Goal: Task Accomplishment & Management: Complete application form

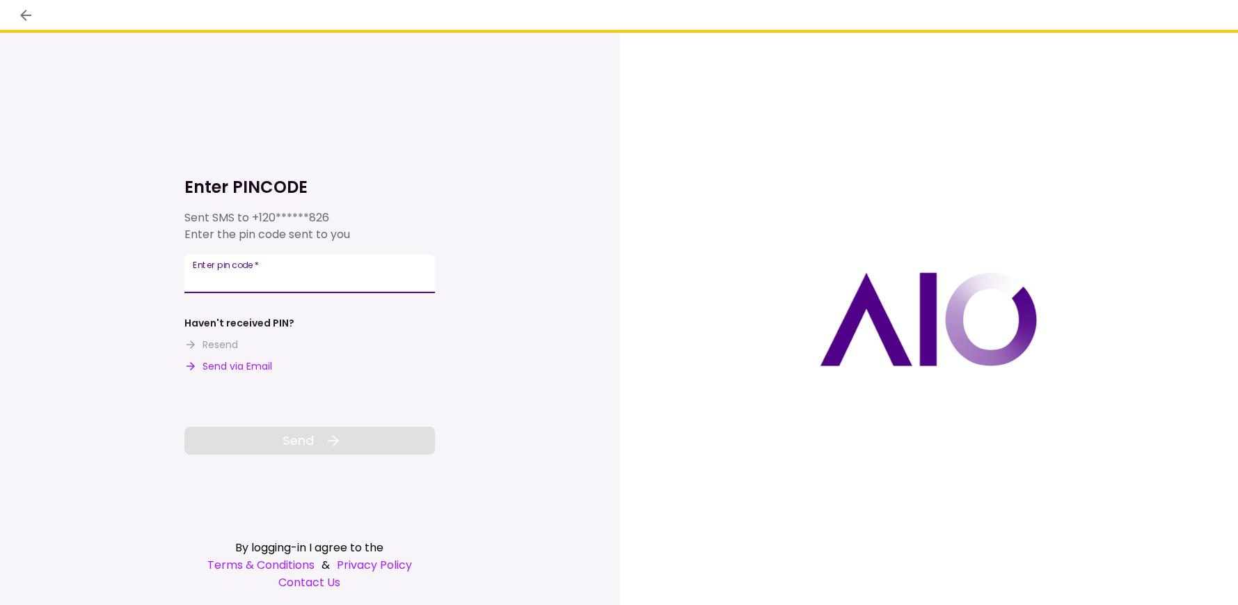
click at [239, 278] on input "Enter pin code   *" at bounding box center [309, 273] width 251 height 39
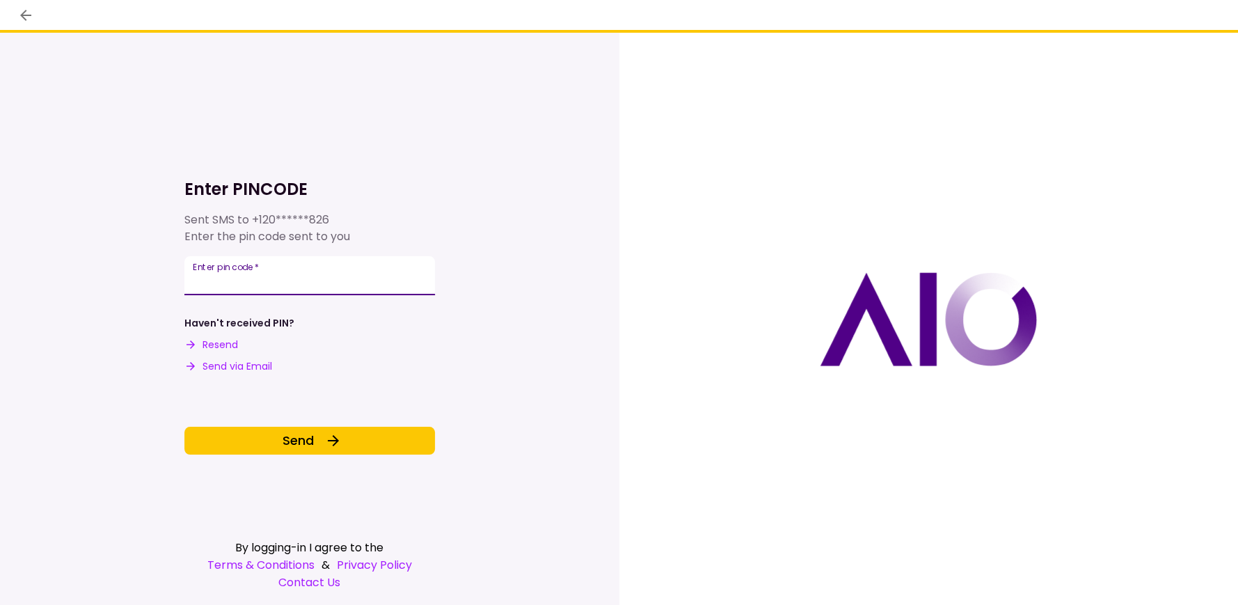
type input "******"
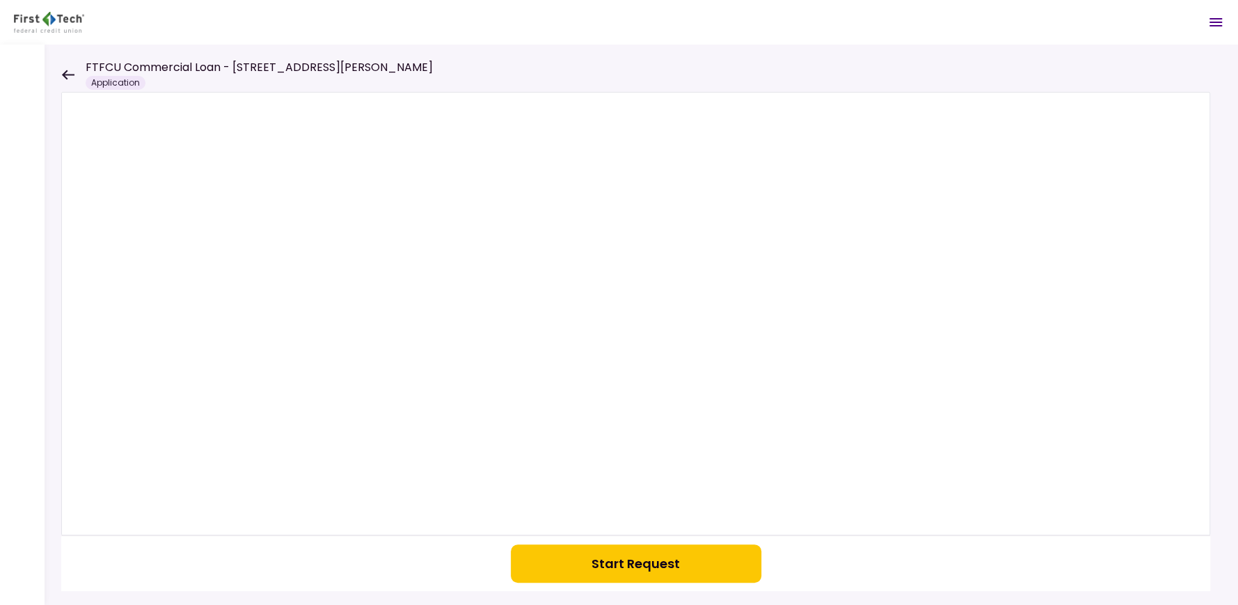
click at [118, 80] on div "Application" at bounding box center [116, 83] width 60 height 14
click at [73, 74] on icon at bounding box center [68, 75] width 13 height 10
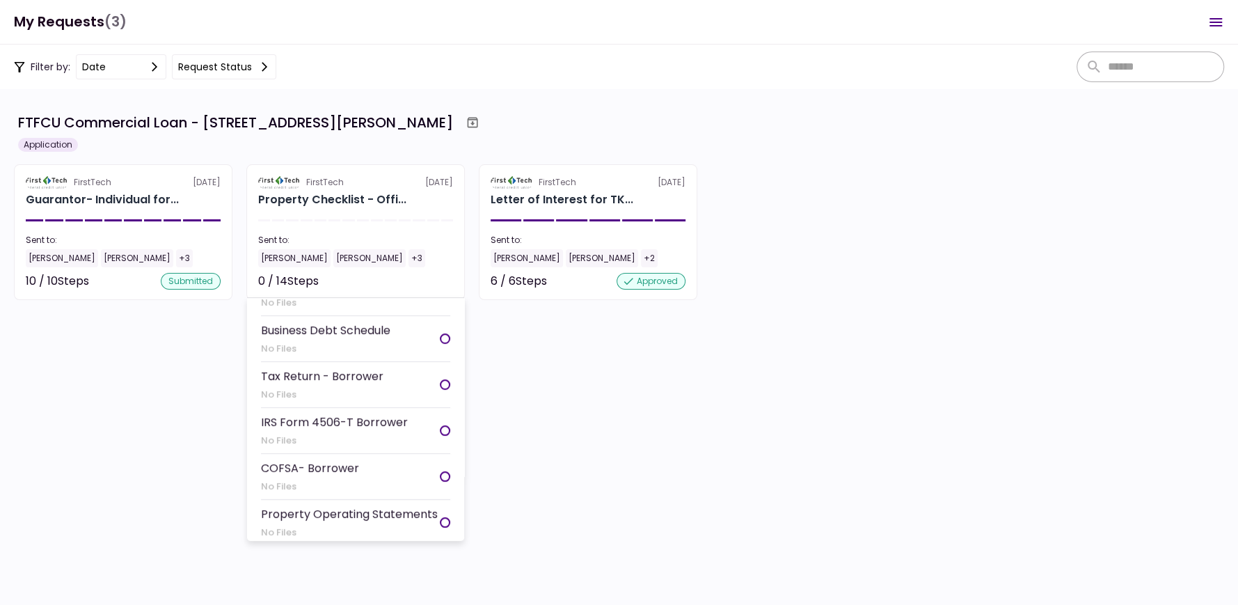
scroll to position [176, 0]
click at [331, 367] on div "Tax Return - Borrower" at bounding box center [322, 375] width 122 height 17
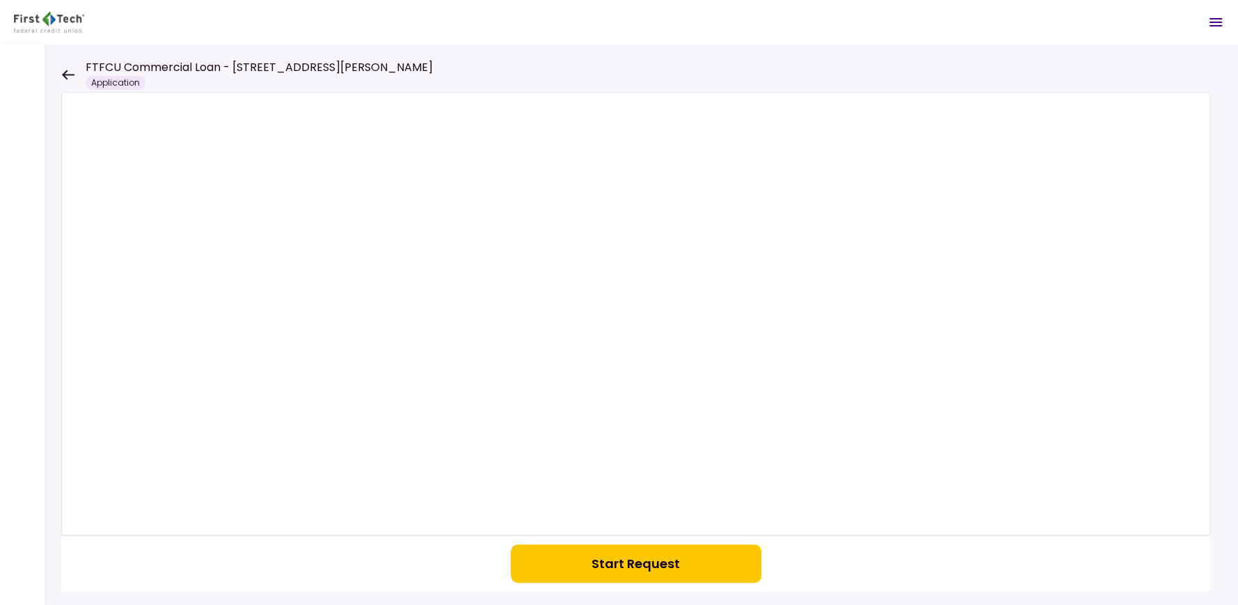
click at [66, 73] on icon at bounding box center [67, 75] width 13 height 10
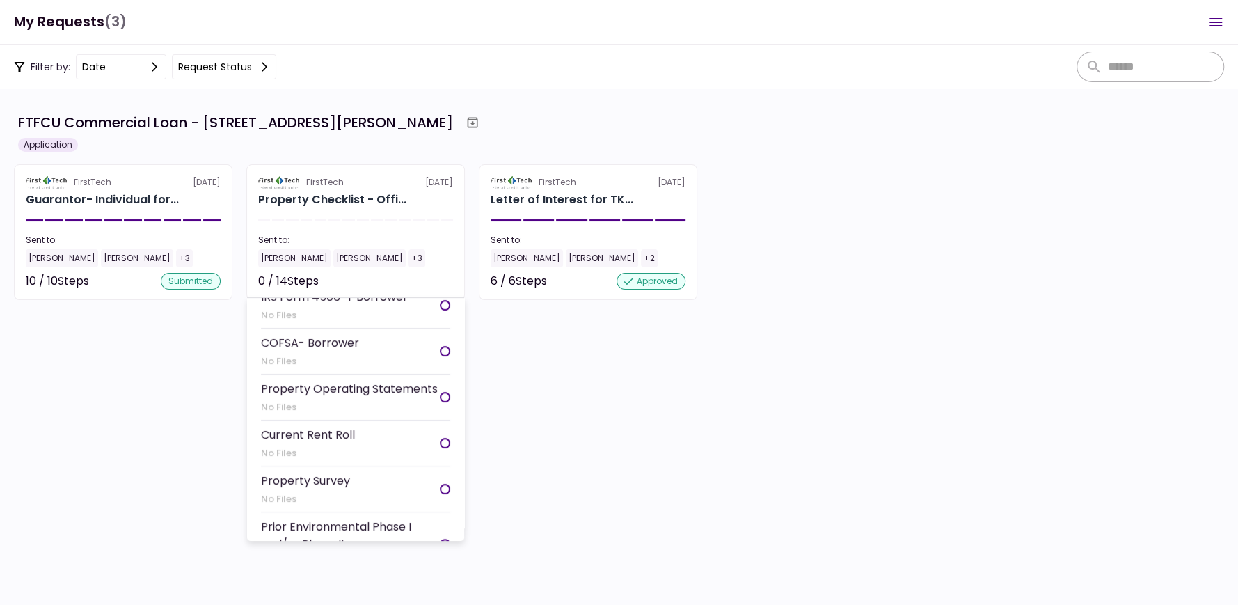
scroll to position [315, 0]
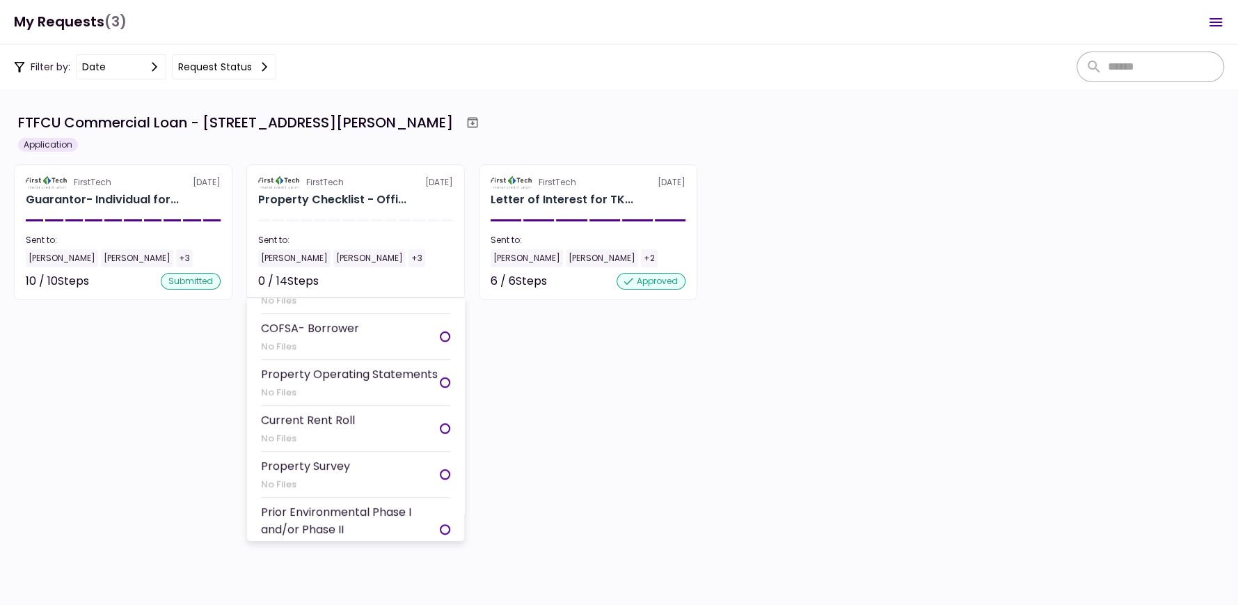
click at [283, 411] on div "Current Rent Roll" at bounding box center [308, 419] width 94 height 17
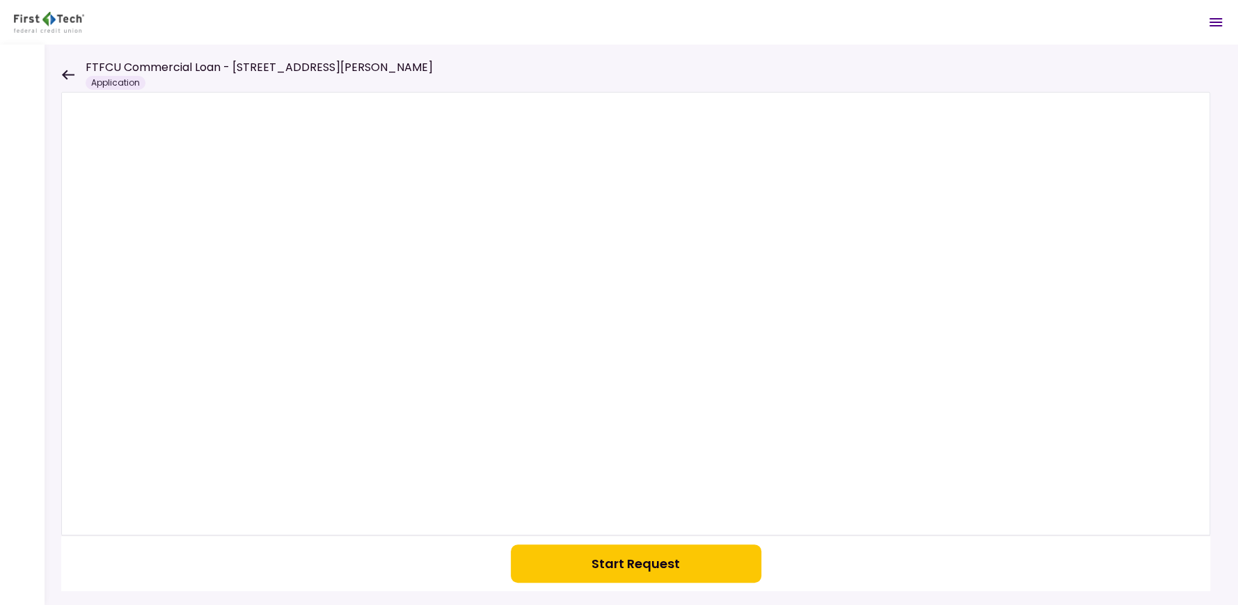
click at [634, 562] on button "Start Request" at bounding box center [636, 563] width 251 height 38
click at [69, 74] on icon at bounding box center [68, 75] width 13 height 10
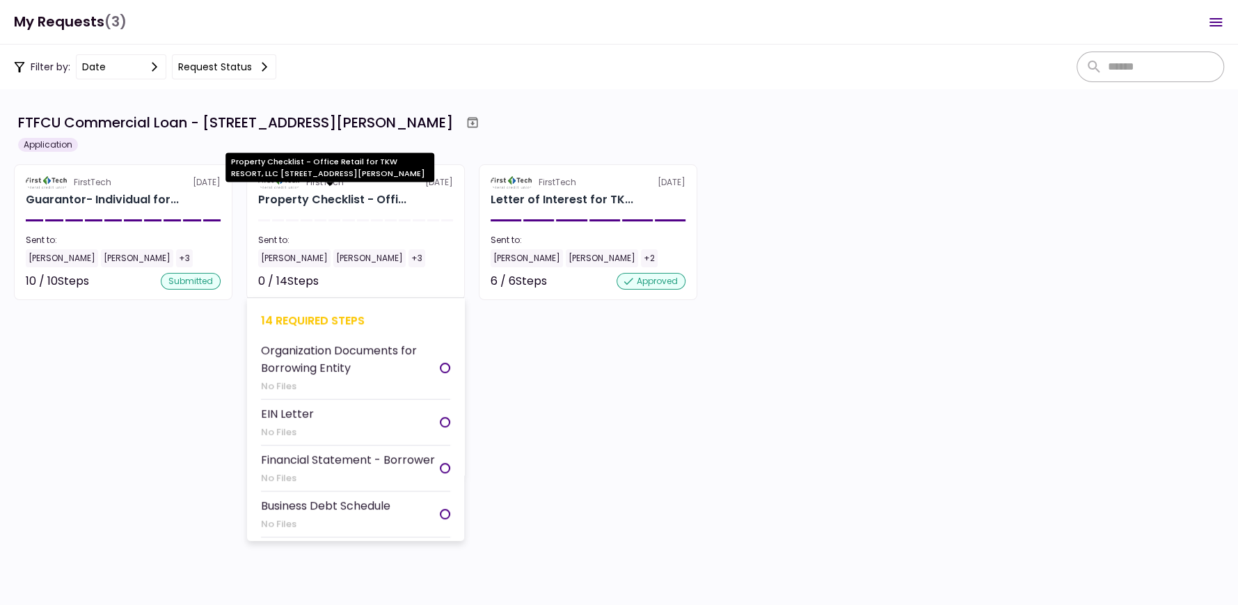
click at [327, 196] on div "Property Checklist - Offi..." at bounding box center [332, 199] width 148 height 17
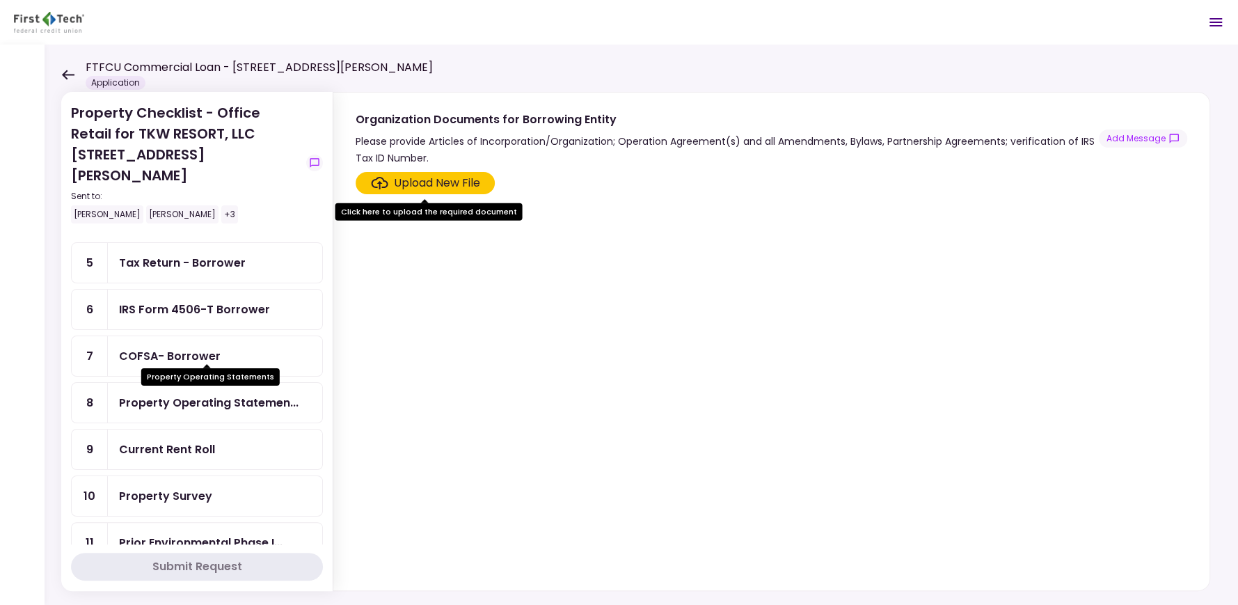
scroll to position [239, 0]
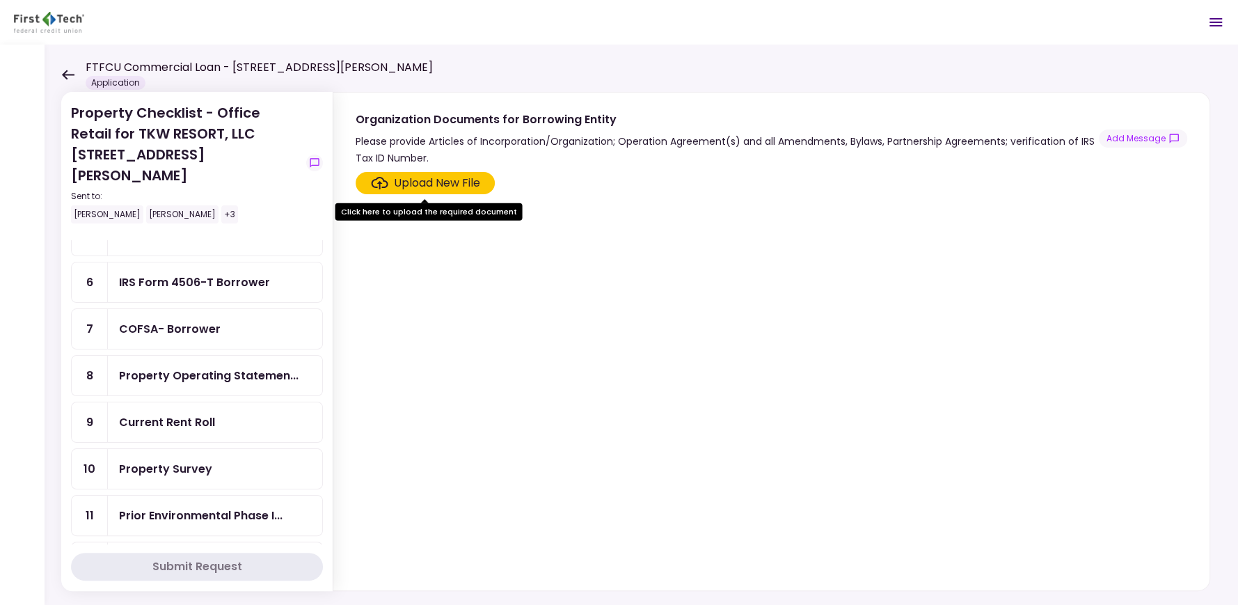
click at [173, 413] on div "Current Rent Roll" at bounding box center [167, 421] width 96 height 17
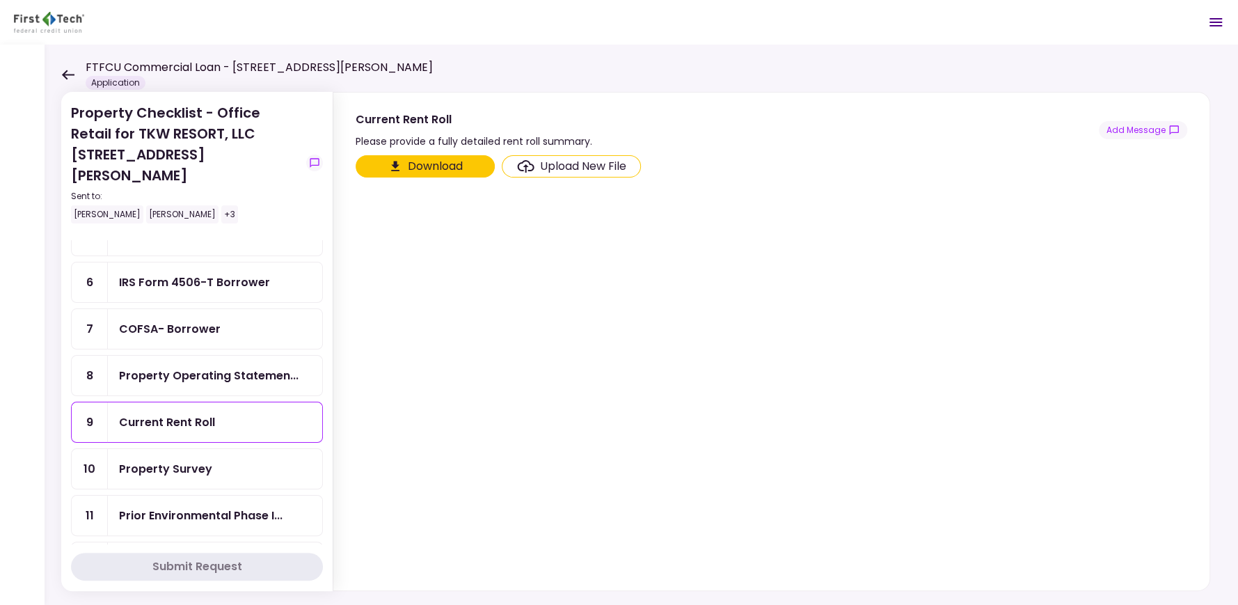
click at [562, 160] on div "Upload New File" at bounding box center [583, 166] width 86 height 17
click at [0, 0] on input "Upload New File" at bounding box center [0, 0] width 0 height 0
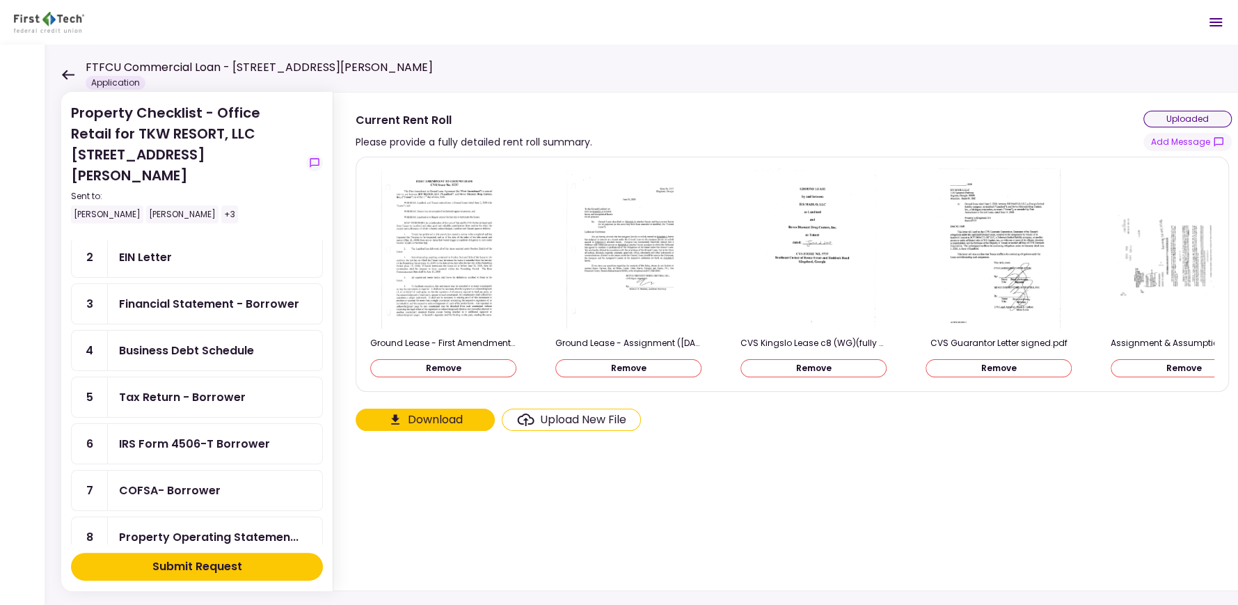
scroll to position [74, 0]
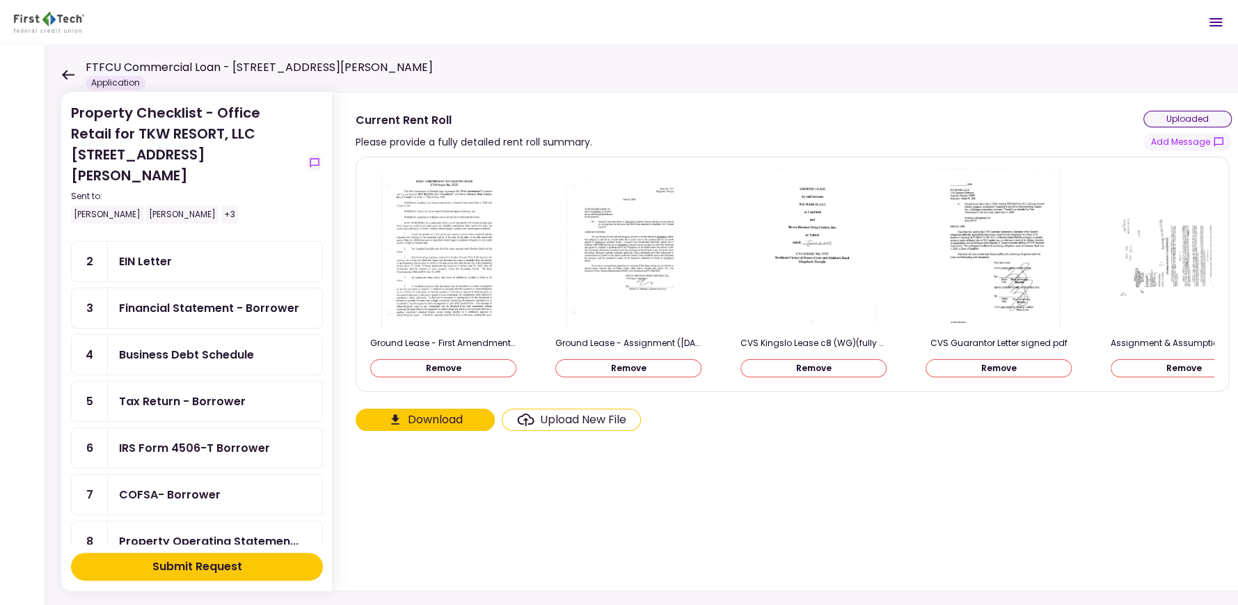
click at [209, 393] on div "Tax Return - Borrower" at bounding box center [182, 401] width 127 height 17
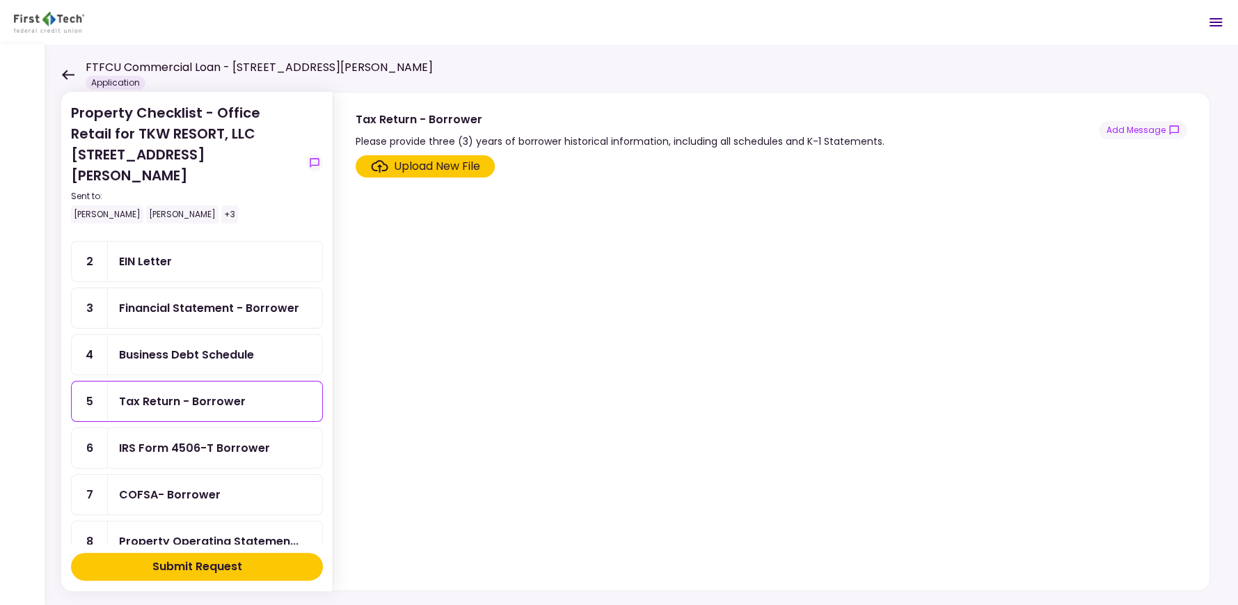
click at [435, 164] on div "Upload New File" at bounding box center [437, 166] width 86 height 17
click at [0, 0] on input "Upload New File" at bounding box center [0, 0] width 0 height 0
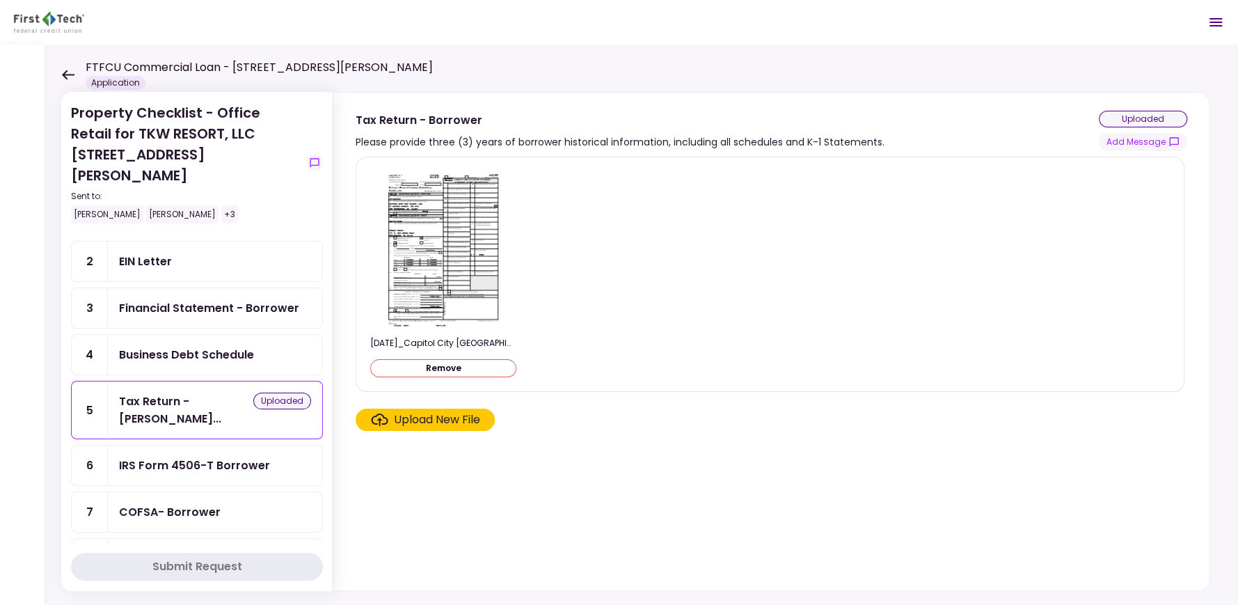
click at [438, 415] on div "Upload New File" at bounding box center [437, 419] width 86 height 17
click at [0, 0] on input "Upload New File" at bounding box center [0, 0] width 0 height 0
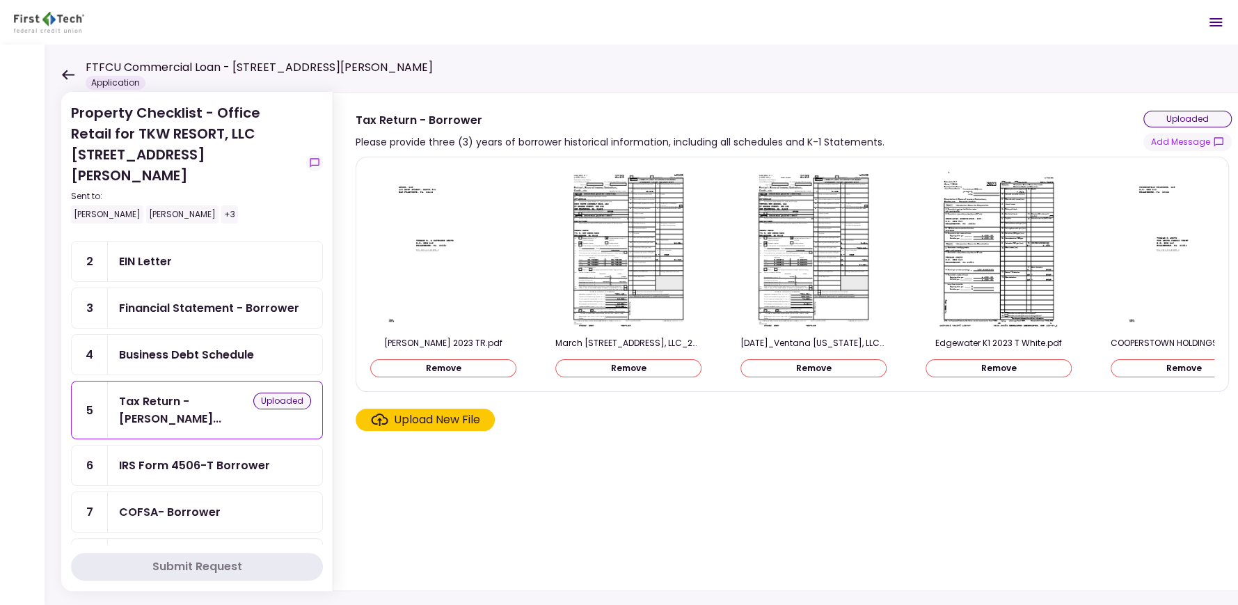
click at [418, 425] on div "Upload New File" at bounding box center [437, 419] width 86 height 17
click at [0, 0] on input "Upload New File" at bounding box center [0, 0] width 0 height 0
click at [191, 282] on ul "1 Organization Documents for... 2 EIN Letter 3 Financial Statement - Borrower 4…" at bounding box center [197, 526] width 252 height 665
click at [97, 283] on ul "1 Organization Documents for... 2 EIN Letter 3 Financial Statement - Borrower 4…" at bounding box center [197, 526] width 252 height 665
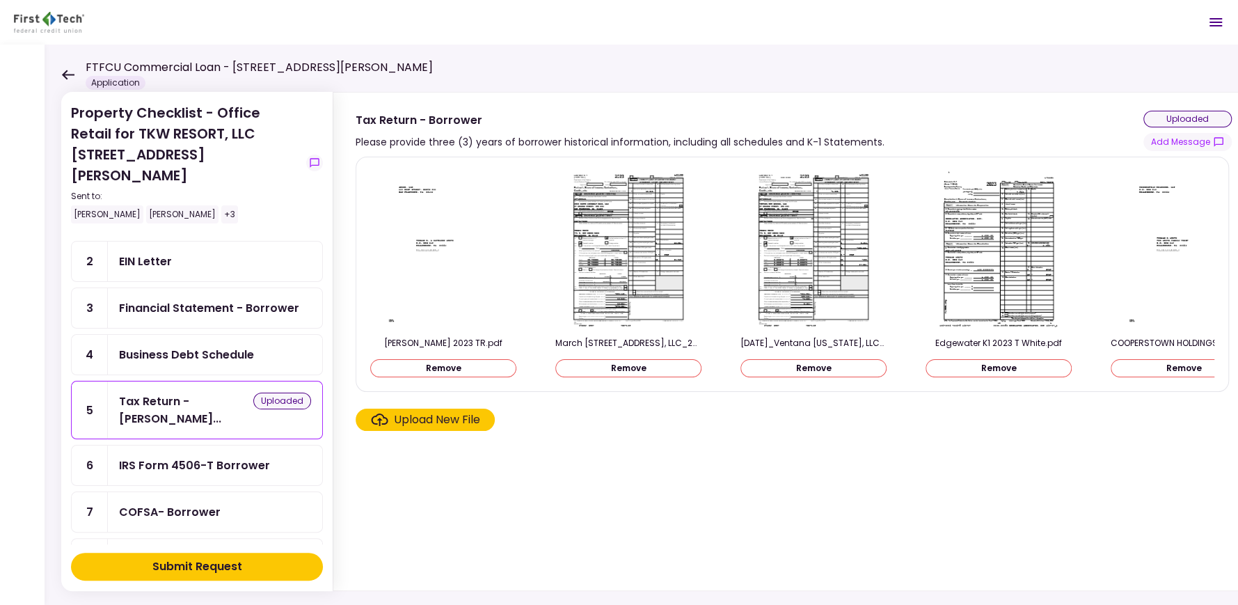
click at [200, 560] on div "Submit Request" at bounding box center [197, 566] width 90 height 17
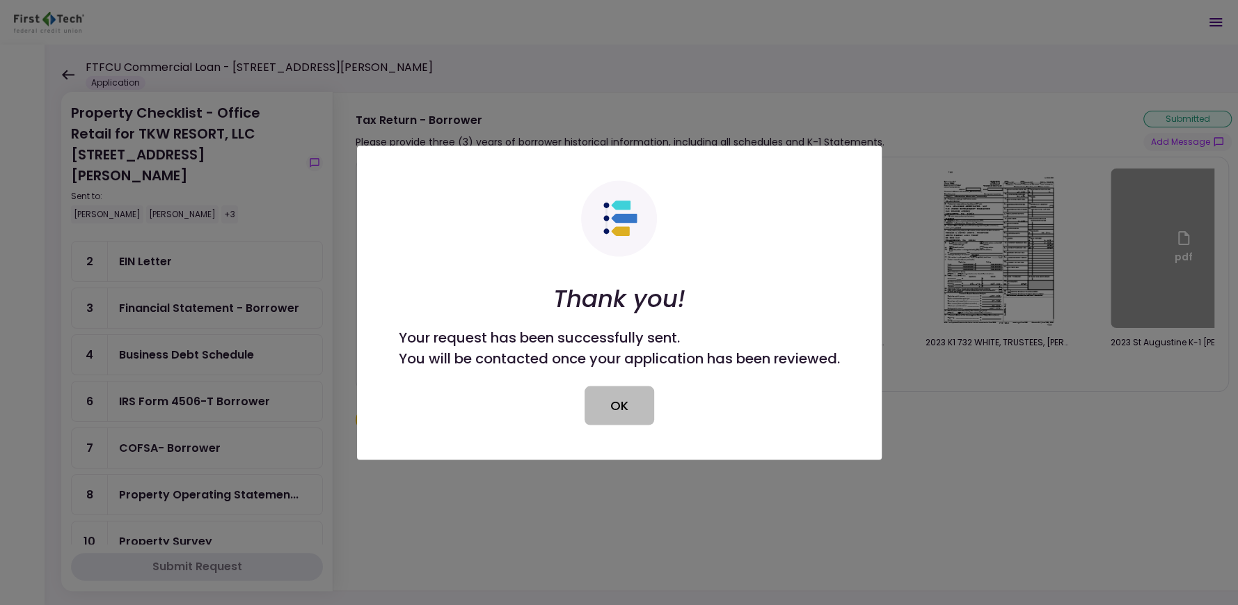
click at [627, 401] on button "OK" at bounding box center [620, 405] width 70 height 39
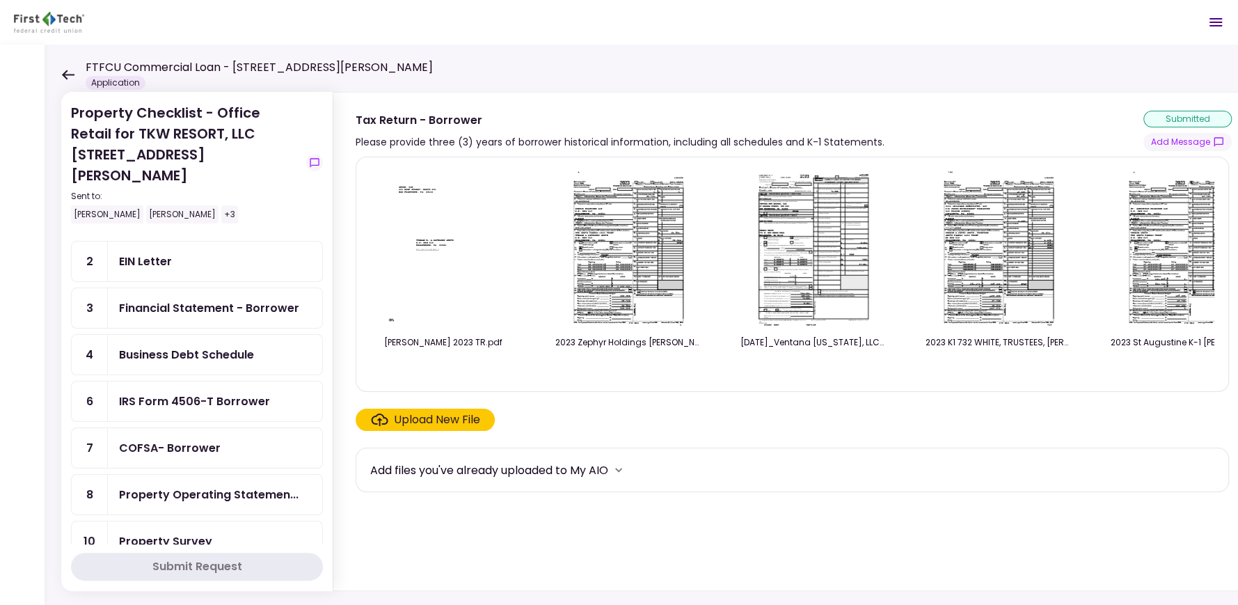
click at [184, 299] on div "Financial Statement - Borrower" at bounding box center [209, 307] width 180 height 17
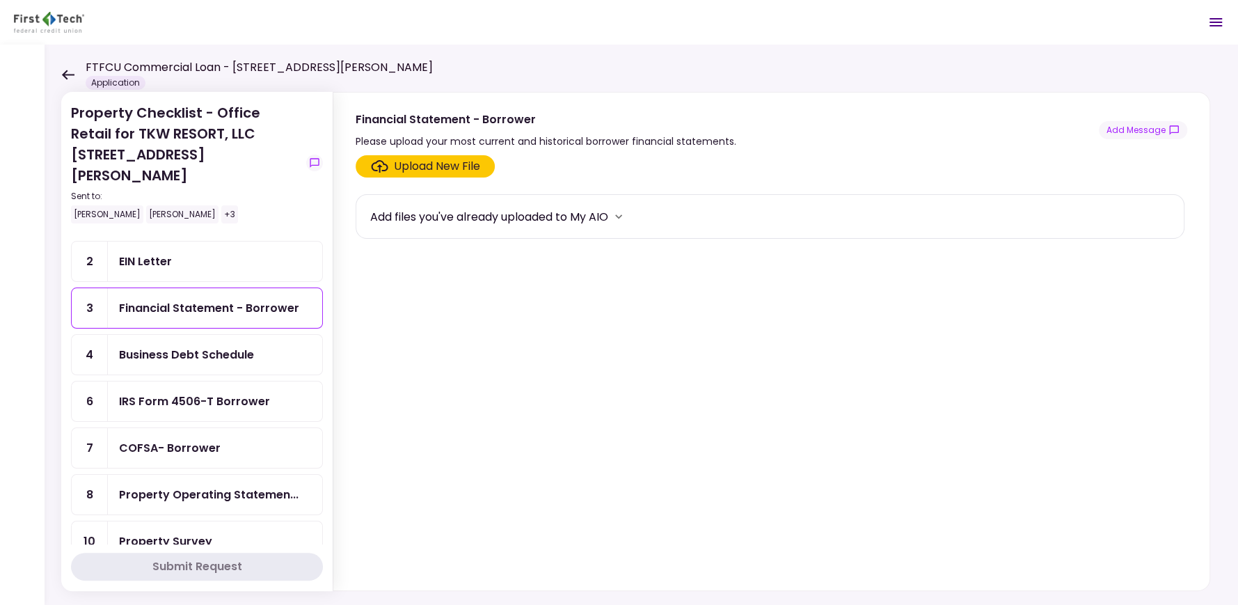
click at [400, 168] on div "Upload New File" at bounding box center [437, 166] width 86 height 17
click at [0, 0] on input "Upload New File" at bounding box center [0, 0] width 0 height 0
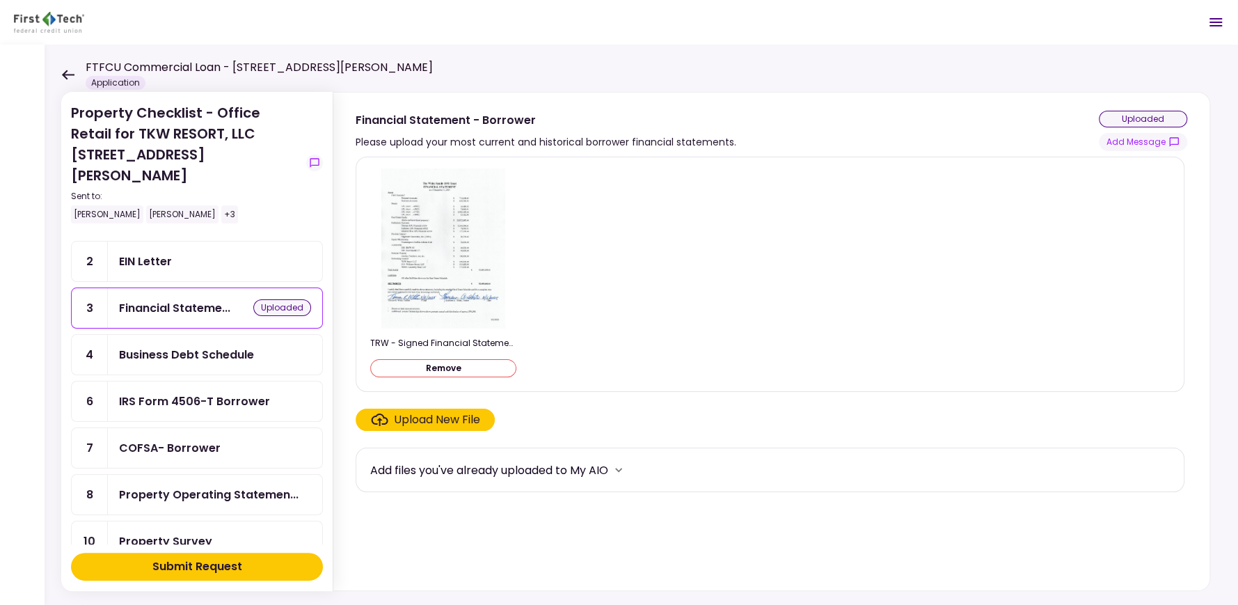
click at [191, 566] on div "Submit Request" at bounding box center [197, 566] width 90 height 17
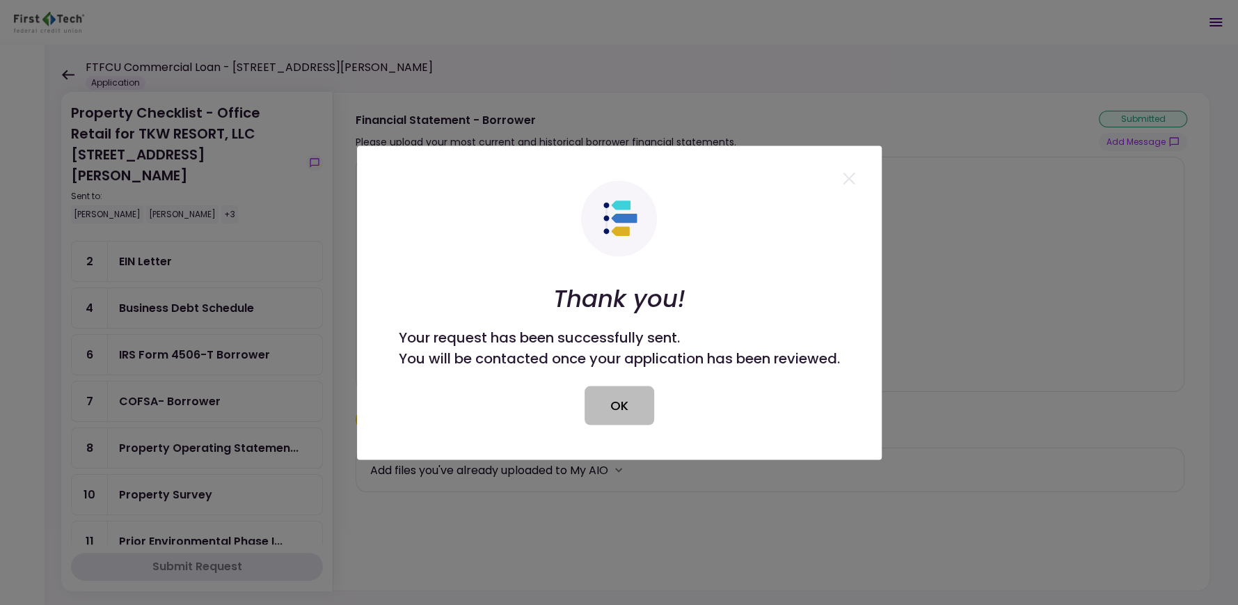
click at [635, 403] on button "OK" at bounding box center [620, 405] width 70 height 39
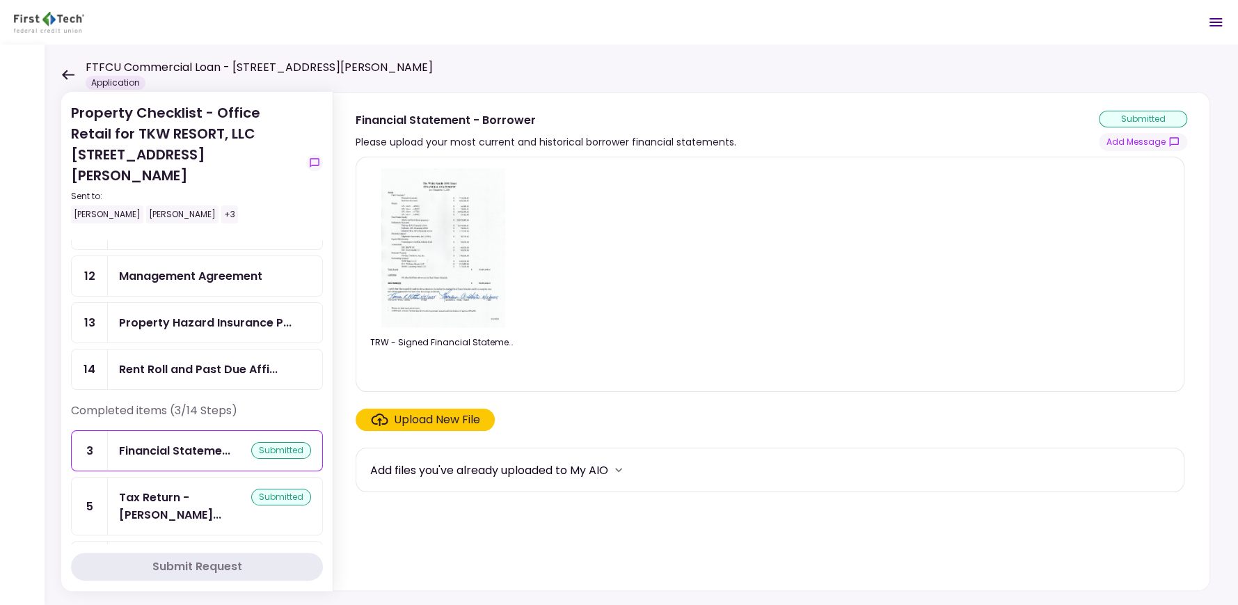
scroll to position [75, 0]
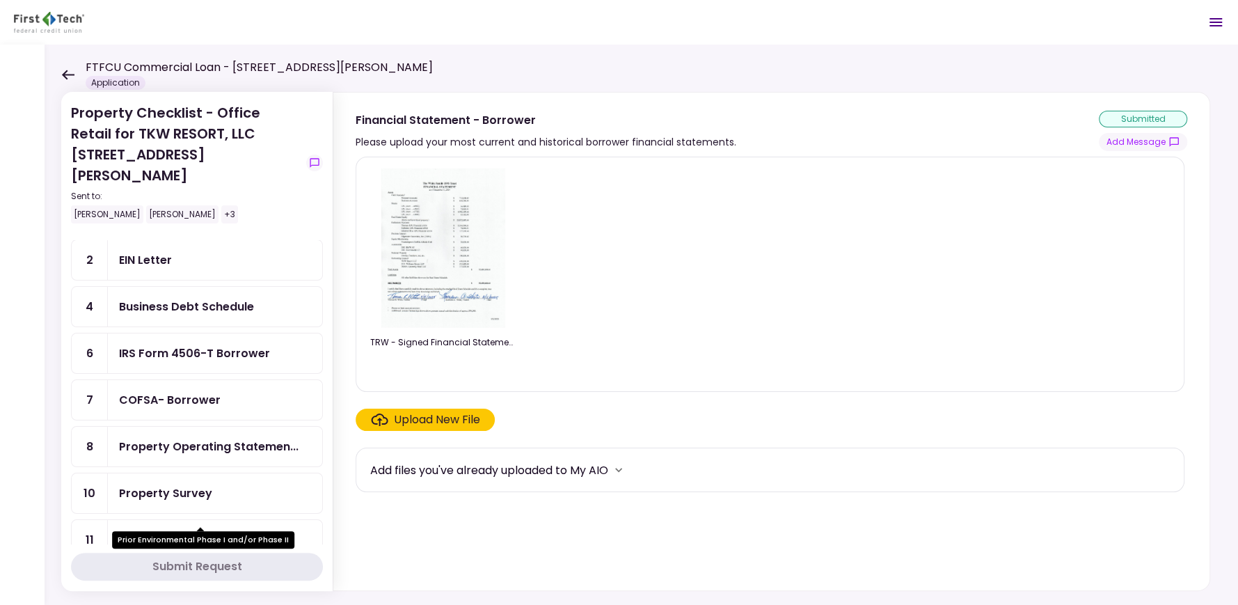
click at [200, 531] on div "Prior Environmental Phase I..." at bounding box center [201, 539] width 164 height 17
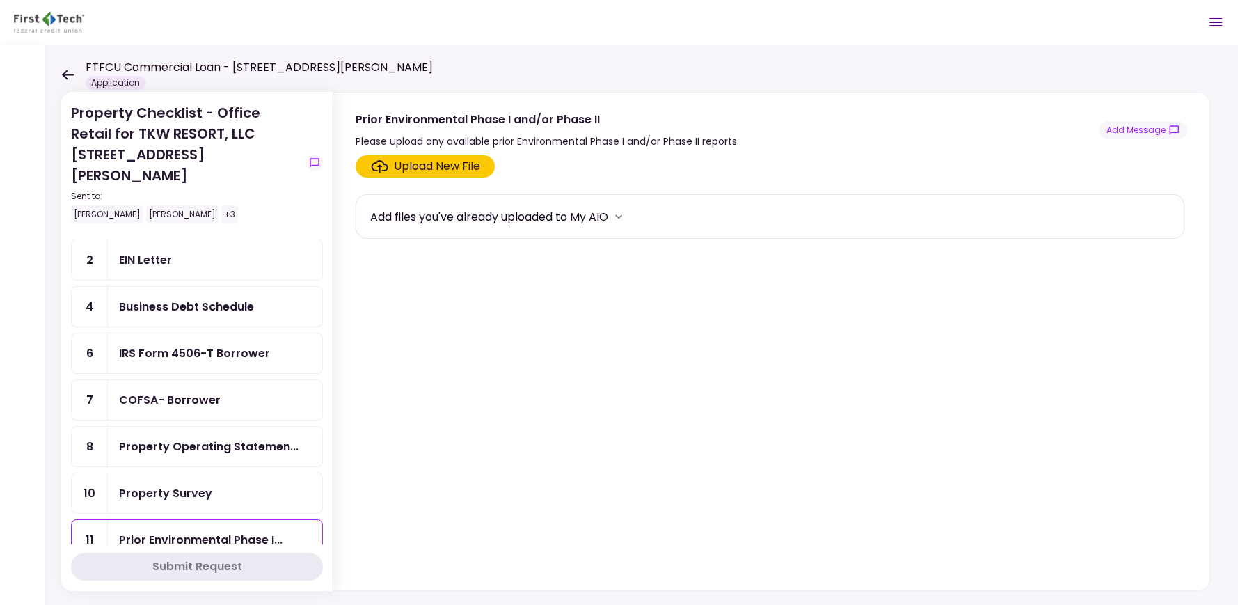
click at [416, 167] on div "Upload New File" at bounding box center [437, 166] width 86 height 17
click at [0, 0] on input "Upload New File" at bounding box center [0, 0] width 0 height 0
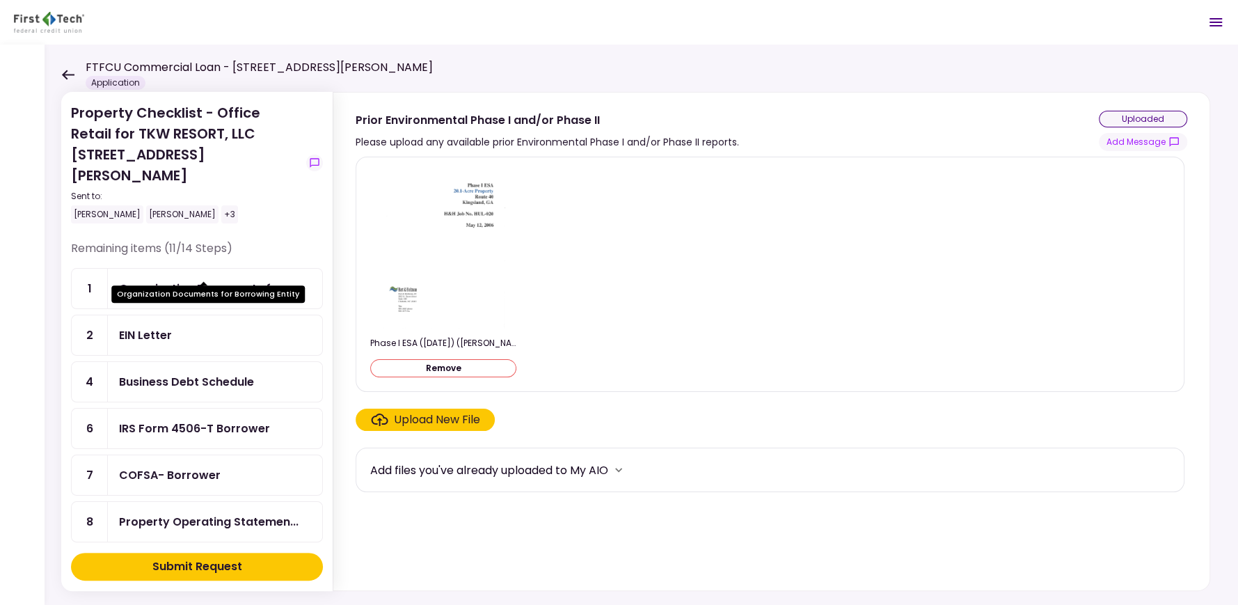
click at [168, 280] on div "Organization Documents for..." at bounding box center [205, 288] width 173 height 17
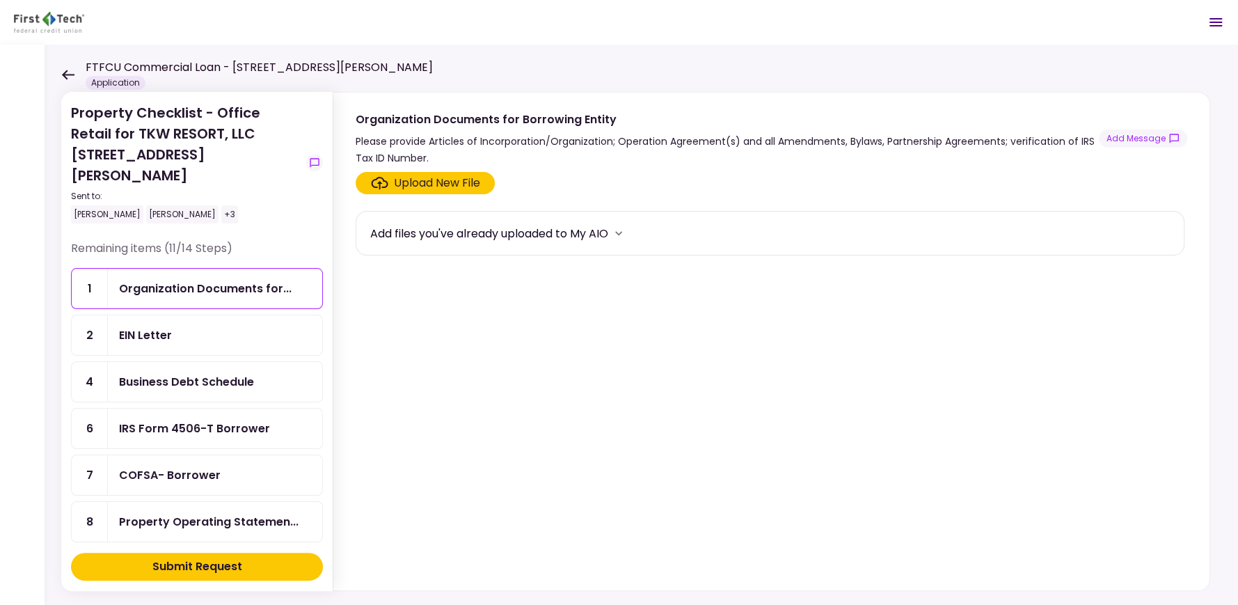
click at [441, 183] on div "Upload New File" at bounding box center [437, 183] width 86 height 17
click at [0, 0] on input "Upload New File" at bounding box center [0, 0] width 0 height 0
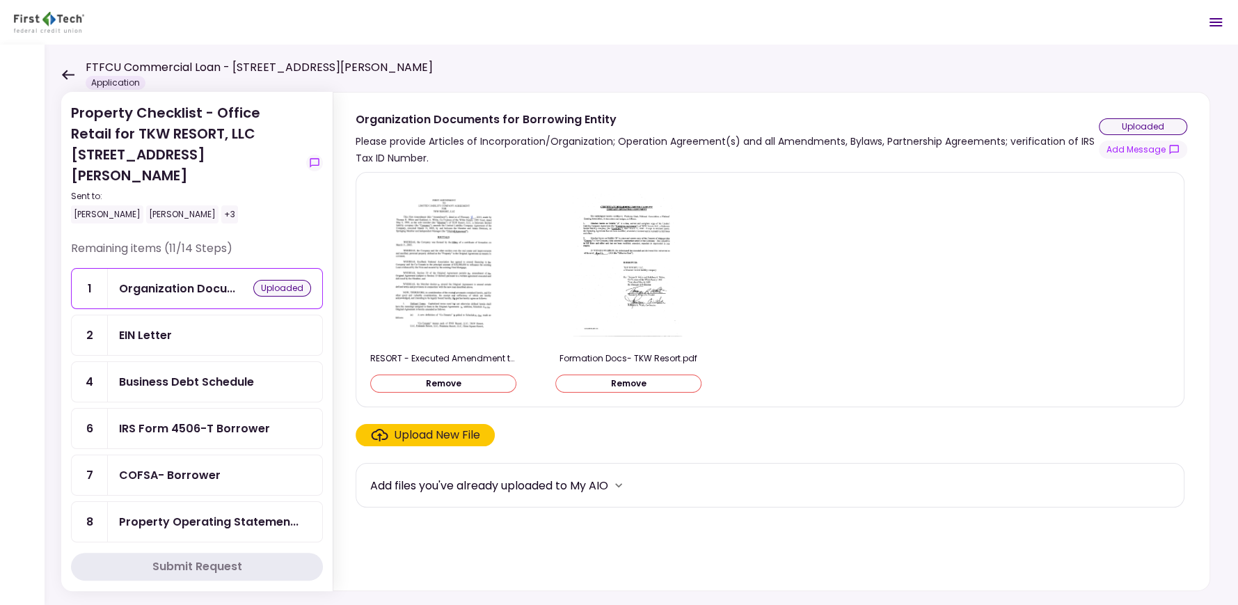
click at [154, 354] on ul "1 Organization Docu... uploaded 2 EIN Letter 4 Business Debt Schedule 6 IRS For…" at bounding box center [197, 521] width 252 height 507
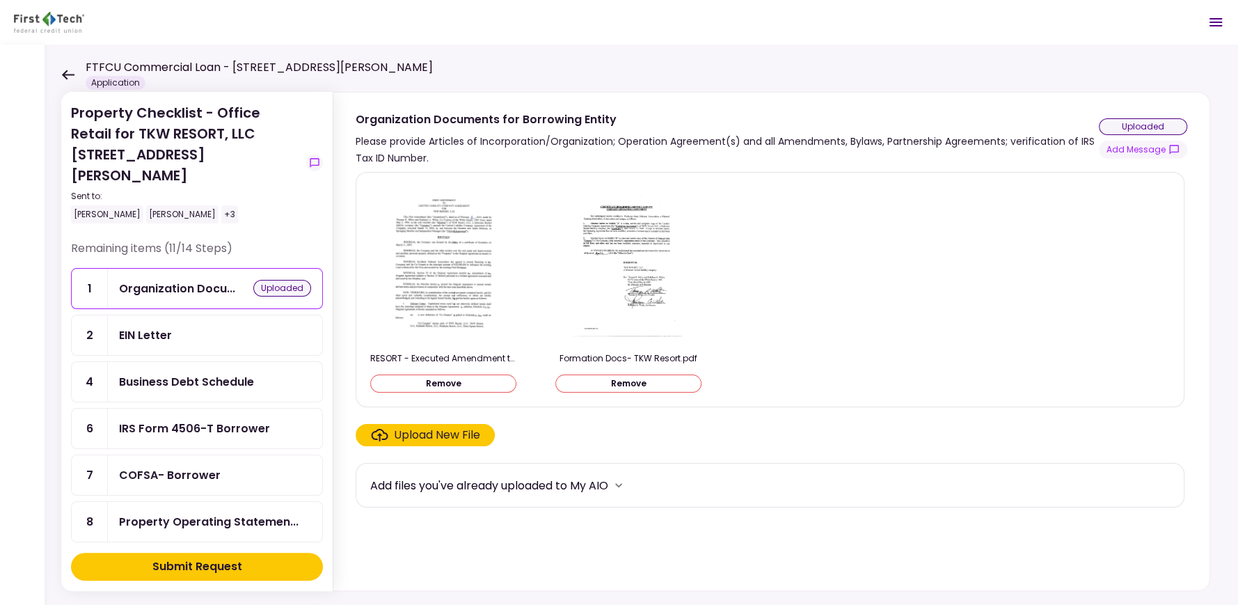
click at [85, 362] on div "4" at bounding box center [90, 382] width 36 height 40
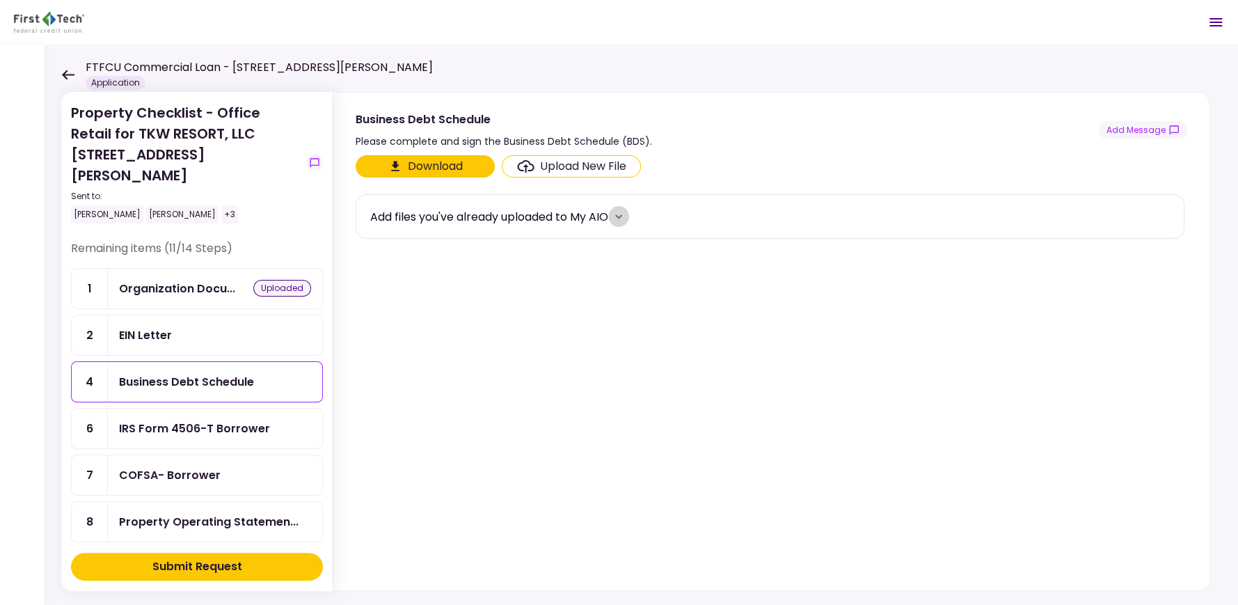
click at [619, 218] on icon "more" at bounding box center [619, 216] width 14 height 14
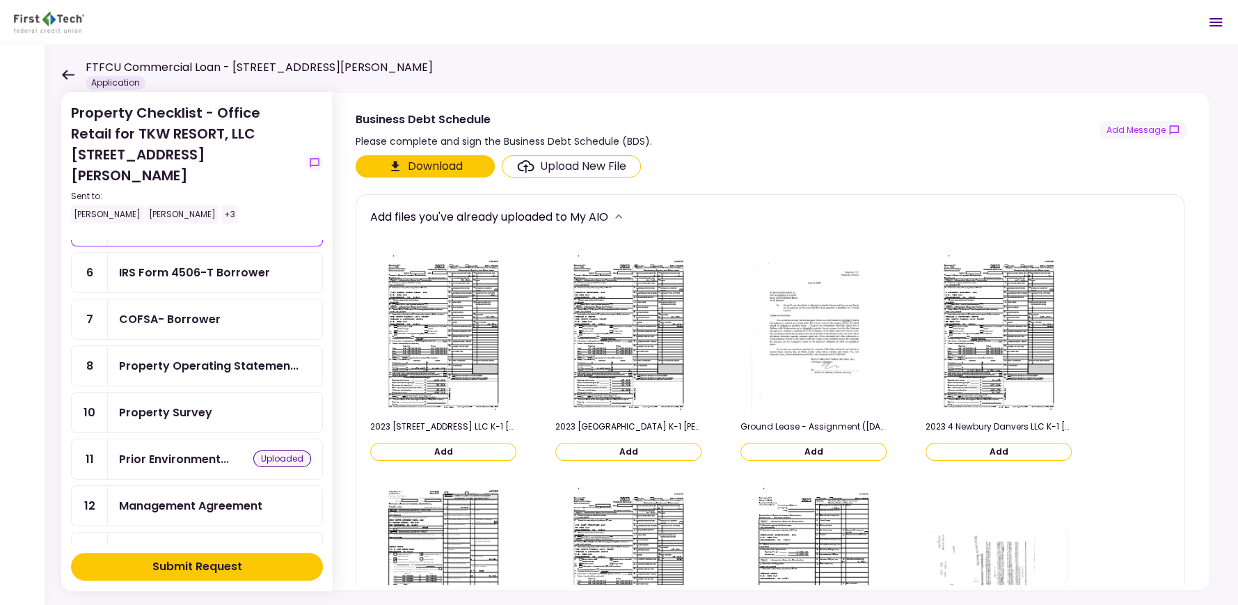
scroll to position [171, 0]
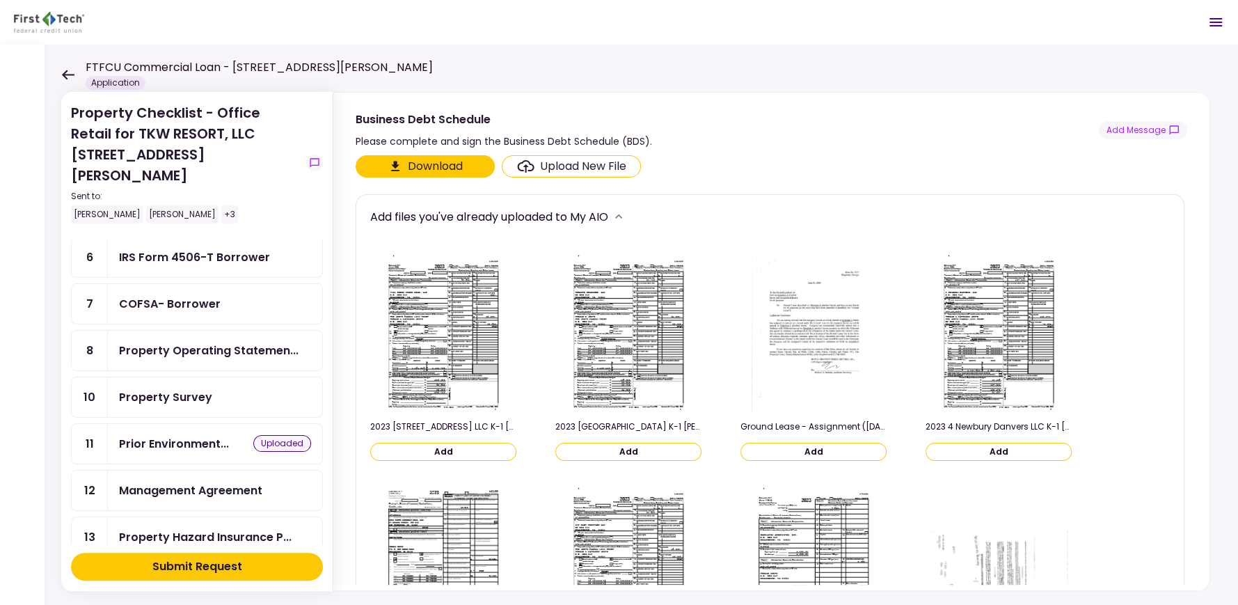
click at [610, 139] on div "Please complete and sign the Business Debt Schedule (BDS)." at bounding box center [504, 141] width 296 height 17
click at [68, 74] on icon at bounding box center [68, 75] width 13 height 10
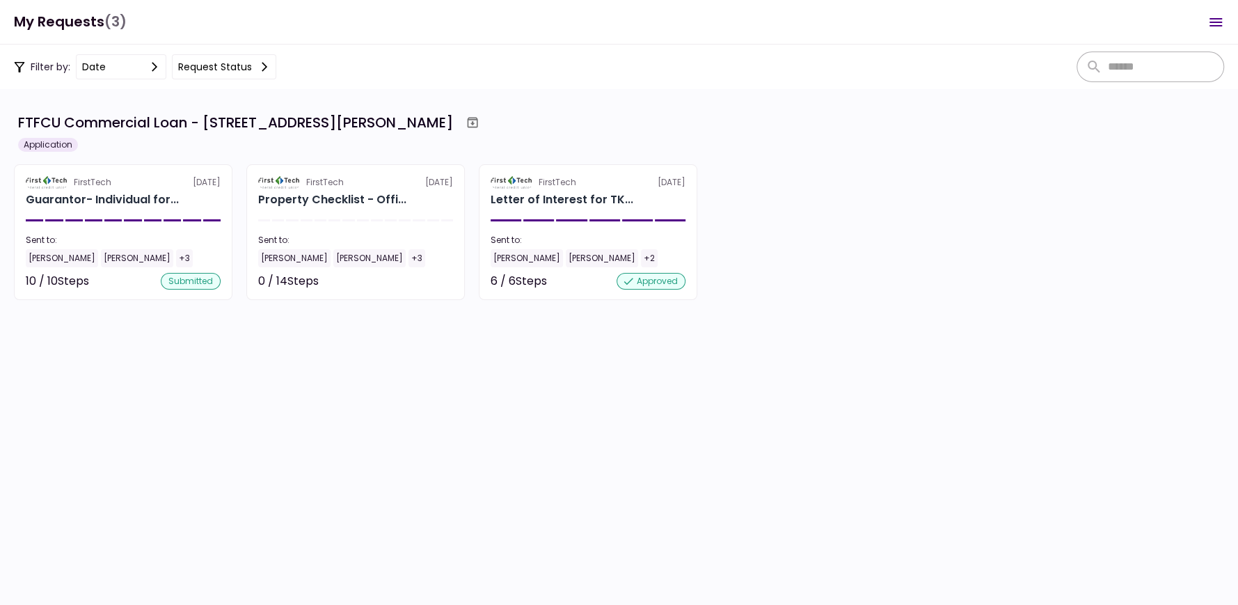
click at [494, 416] on section "FTFCU Commercial Loan - [STREET_ADDRESS][PERSON_NAME] Application FirstTech [DA…" at bounding box center [619, 347] width 1238 height 516
